Goal: Task Accomplishment & Management: Complete application form

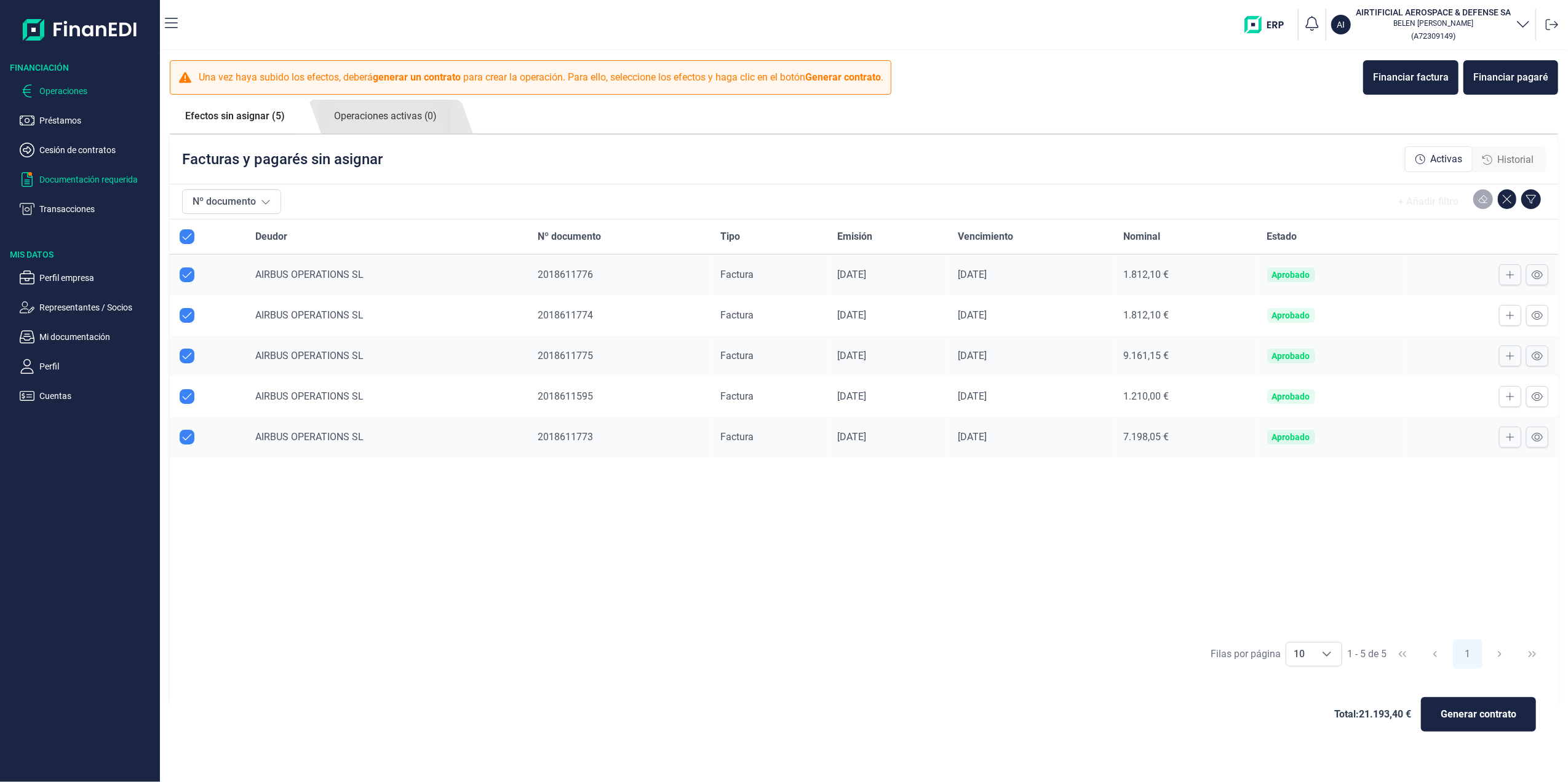
click at [70, 175] on p "Documentación requerida" at bounding box center [97, 179] width 115 height 15
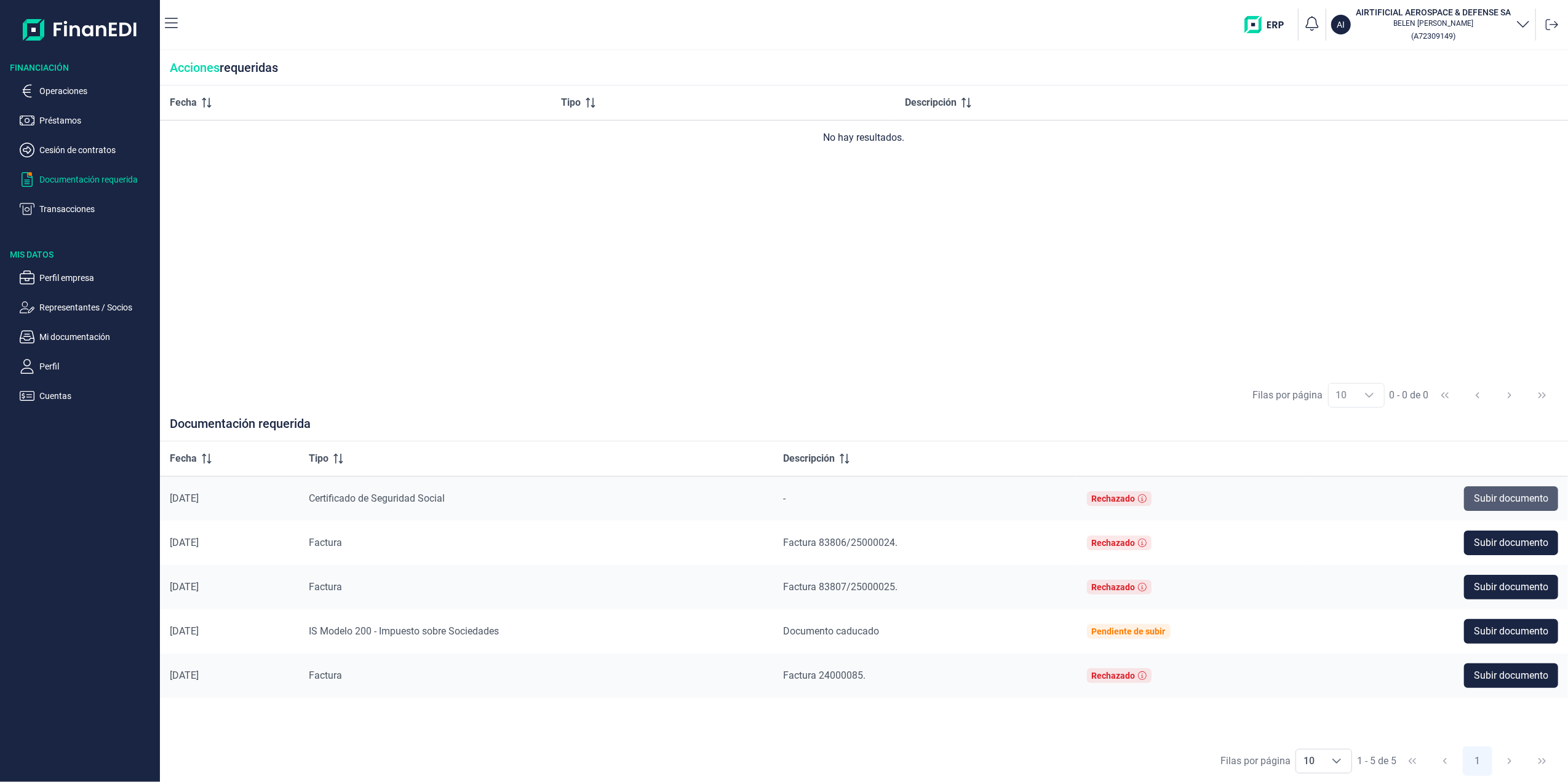
click at [1517, 495] on span "Subir documento" at bounding box center [1511, 499] width 74 height 15
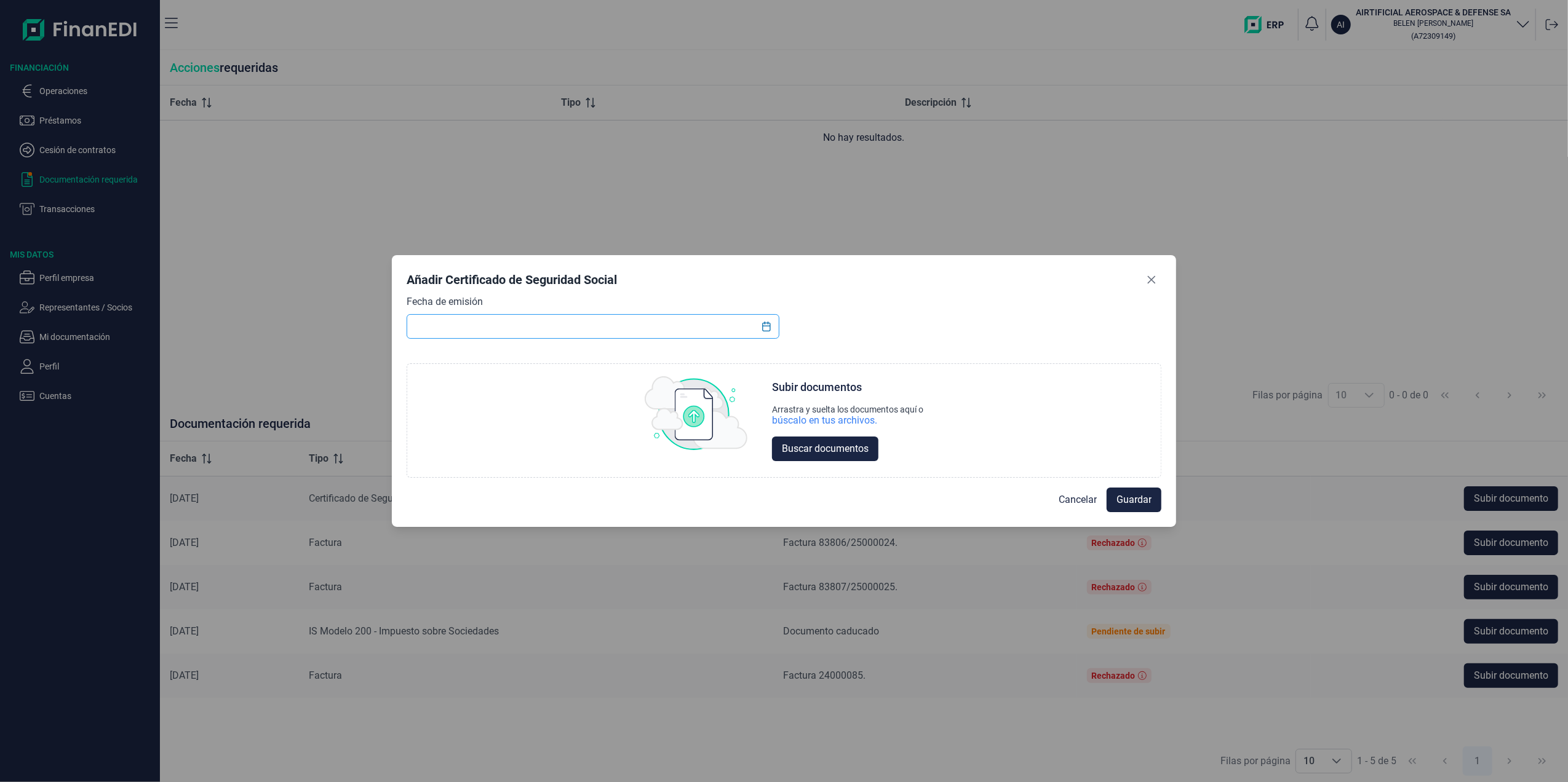
click at [722, 326] on input "text" at bounding box center [592, 327] width 372 height 24
click at [767, 328] on icon "Choose Date" at bounding box center [766, 327] width 10 height 10
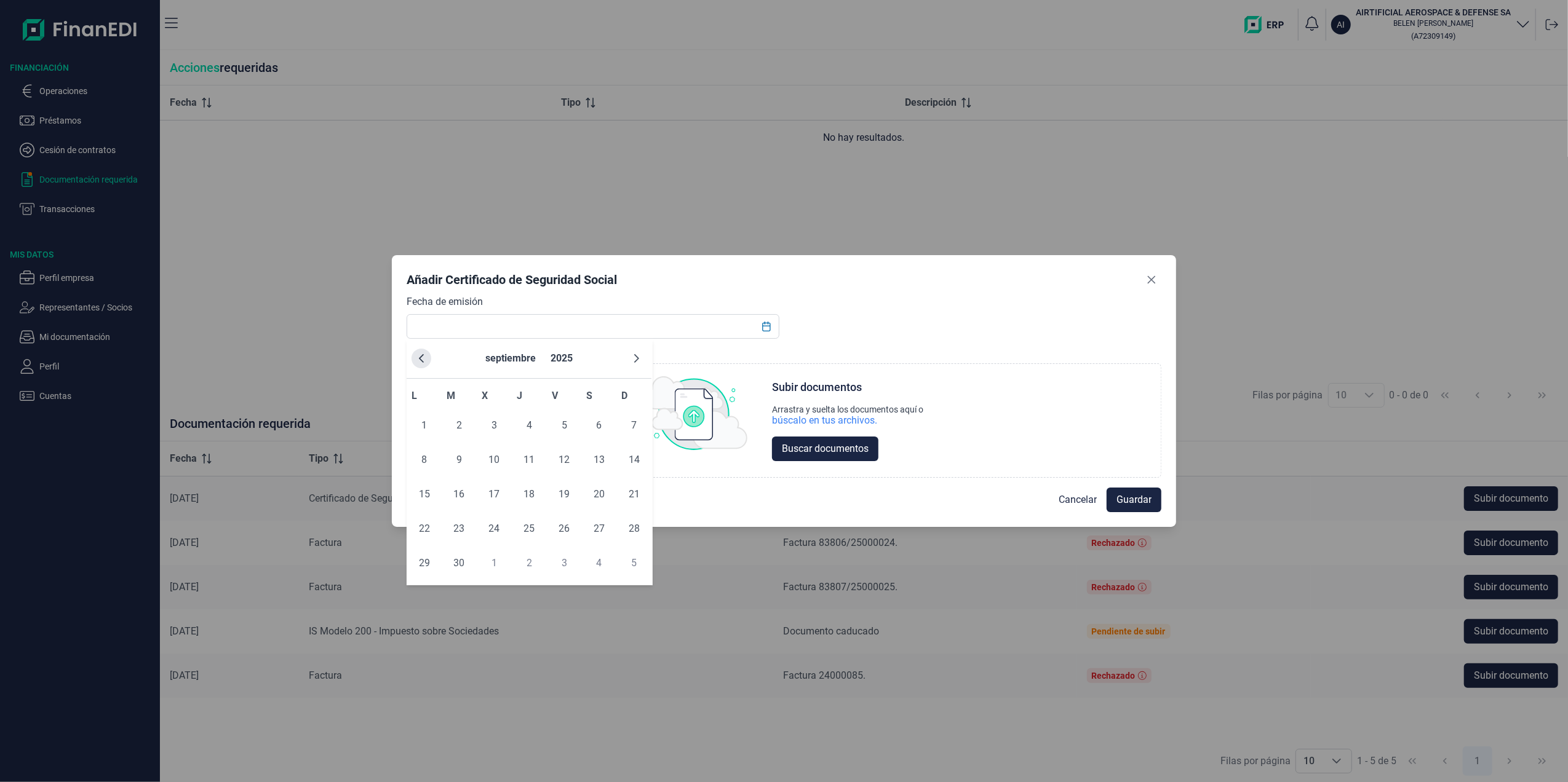
click at [416, 364] on button "Previous Month" at bounding box center [421, 358] width 20 height 20
click at [497, 531] on span "20" at bounding box center [494, 529] width 24 height 24
type input "[DATE]"
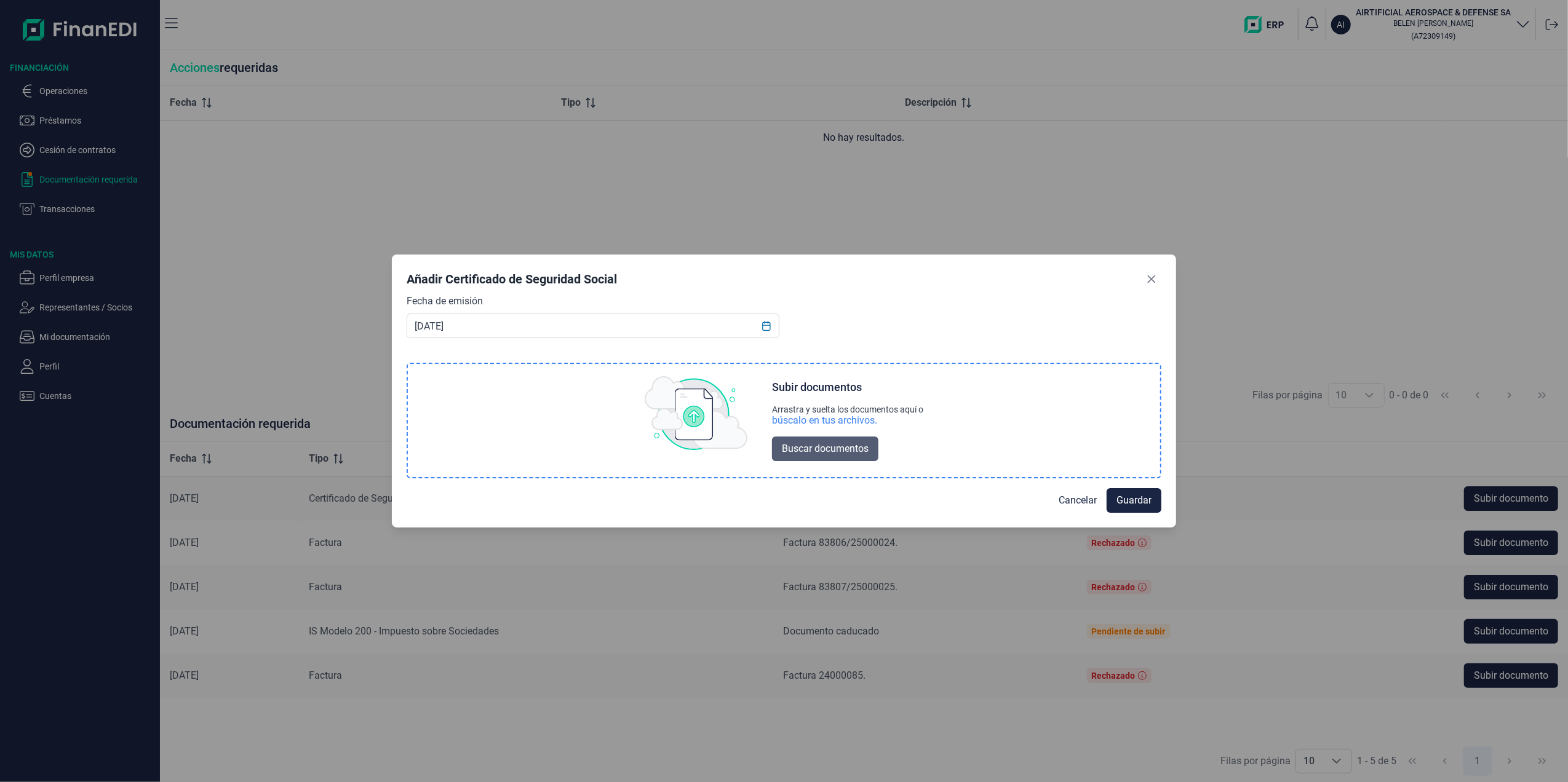
click at [823, 448] on span "Buscar documentos" at bounding box center [825, 449] width 87 height 15
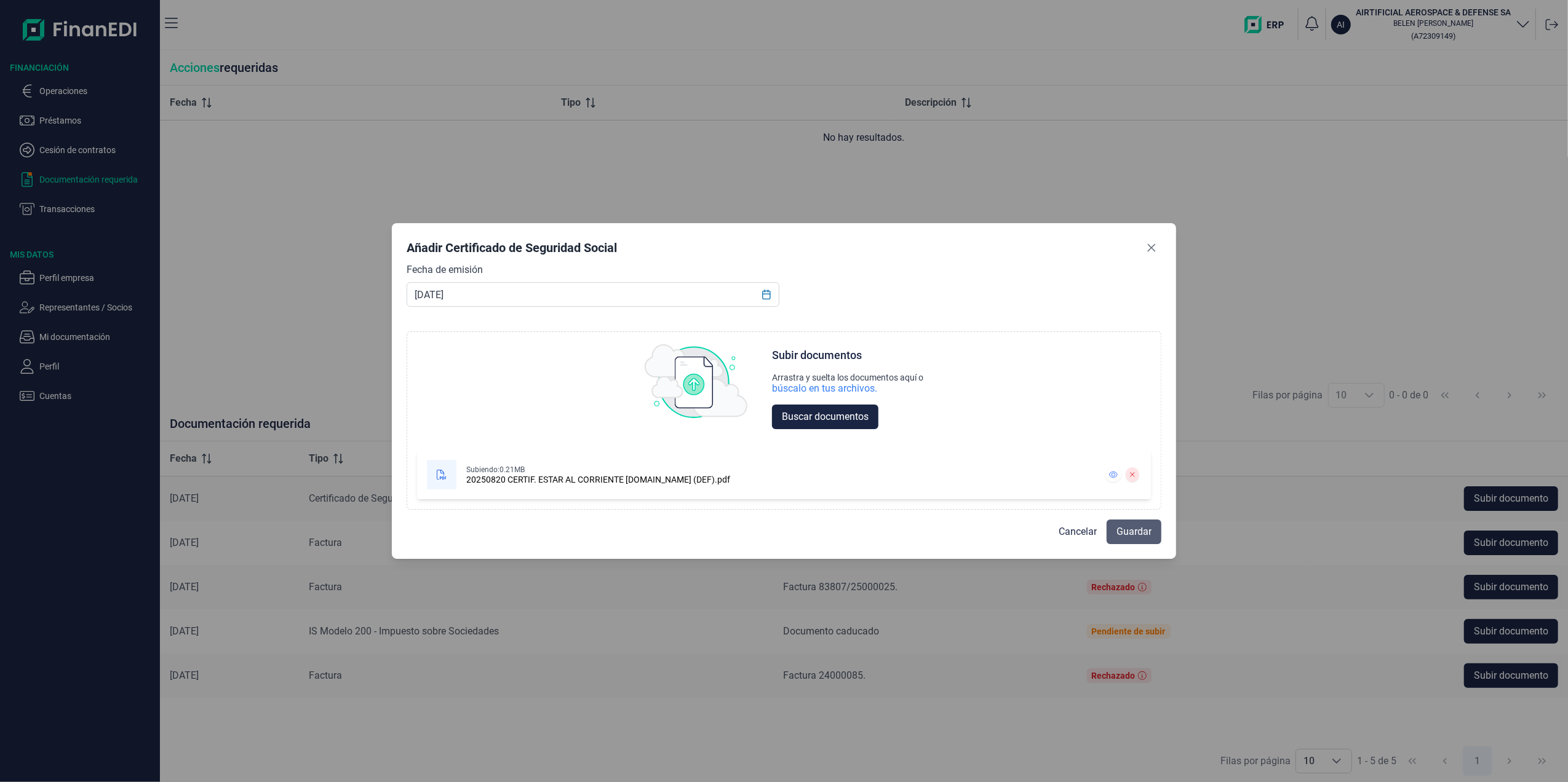
click at [1142, 534] on span "Guardar" at bounding box center [1134, 532] width 35 height 15
